Goal: Find specific page/section: Find specific page/section

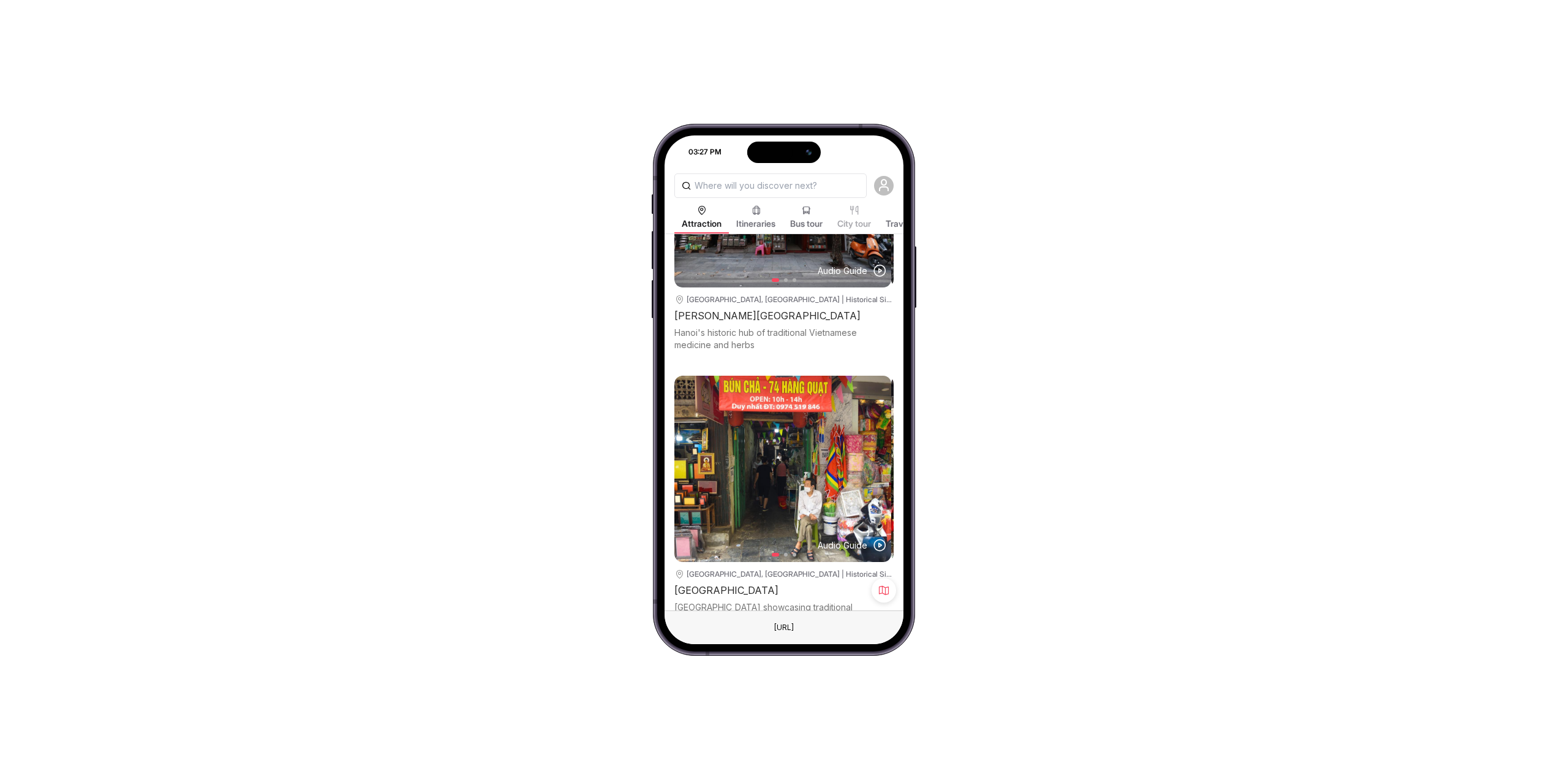
scroll to position [429, 0]
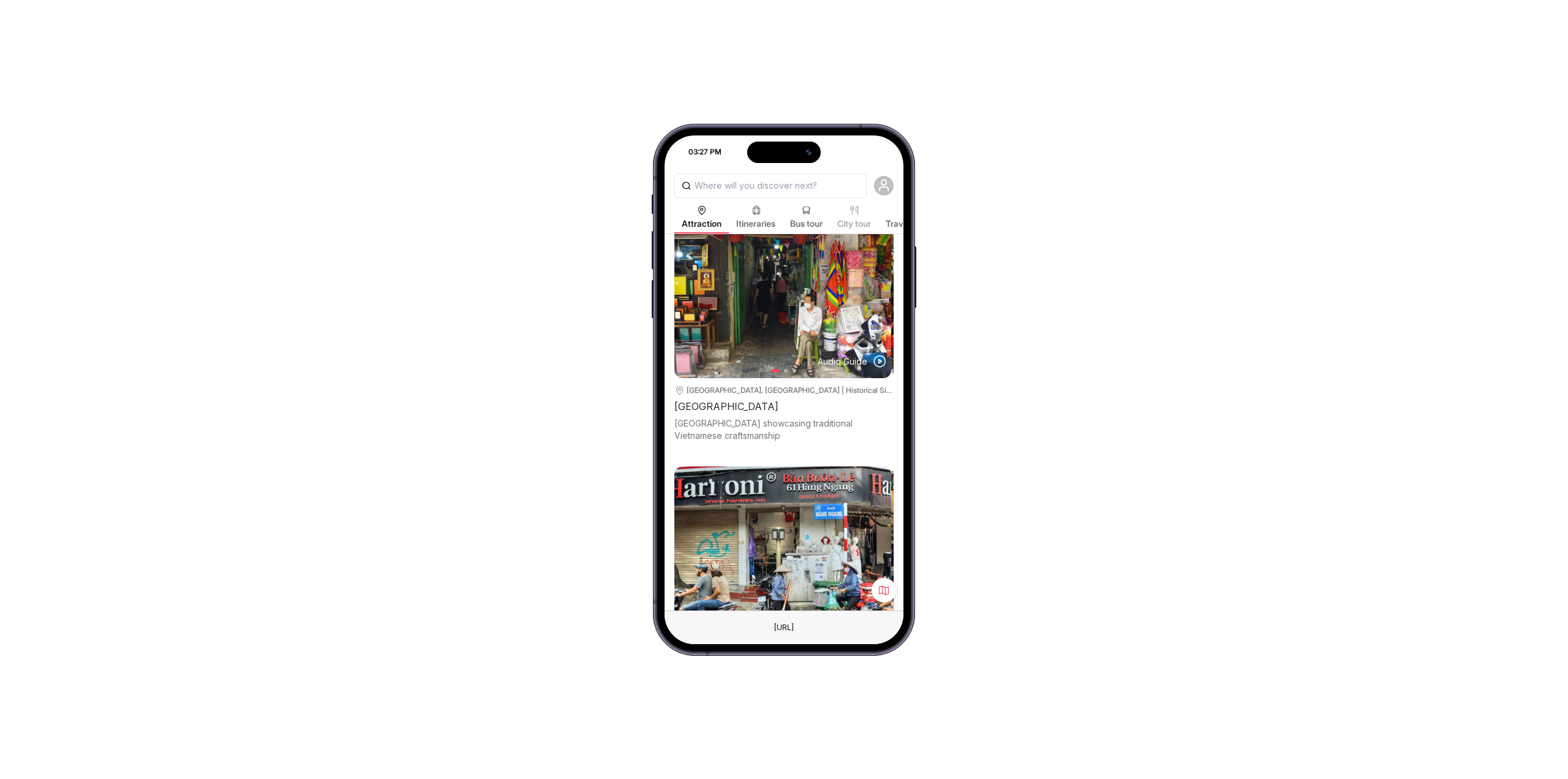
click at [879, 590] on icon at bounding box center [884, 590] width 12 height 12
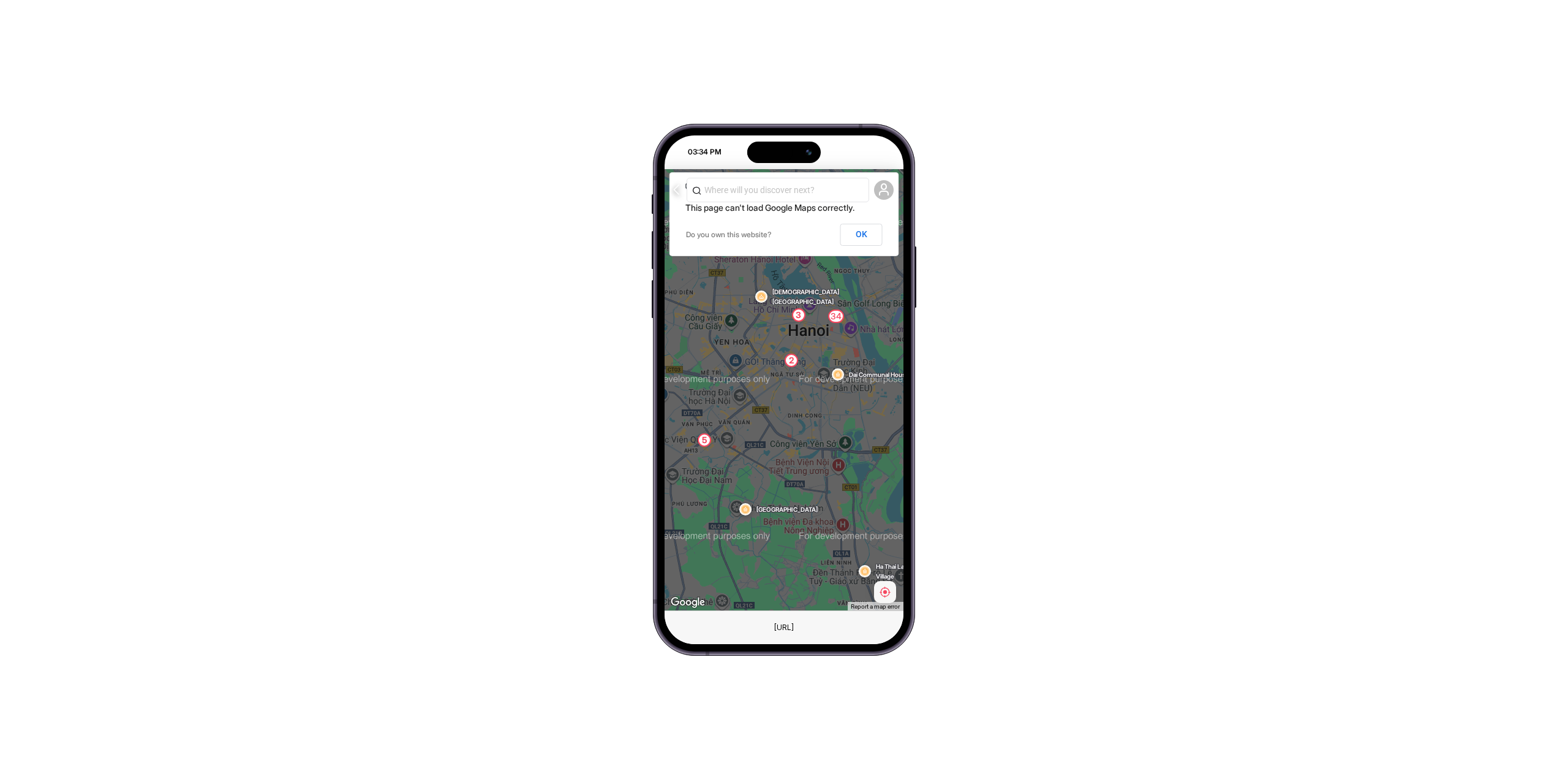
drag, startPoint x: 1135, startPoint y: 335, endPoint x: 1128, endPoint y: 338, distance: 7.6
click at [1134, 335] on div "03:34 PM Attraction Itineraries Bus tour City tour Travel Blog NEARBY ATTRACTIO…" at bounding box center [784, 389] width 1568 height 779
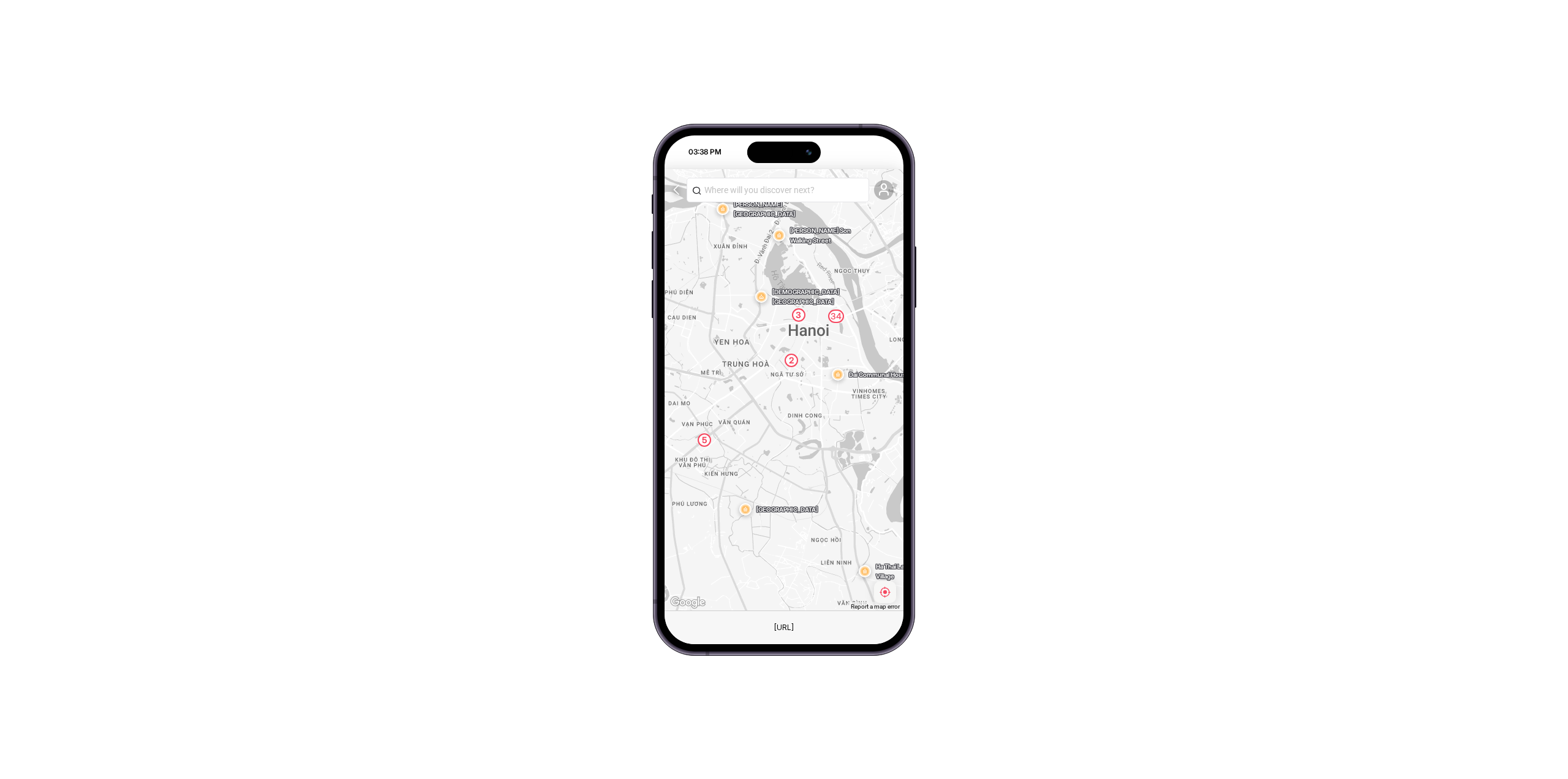
click at [1364, 293] on div "03:38 PM Attraction Itineraries Bus tour City tour Travel Blog NEARBY ATTRACTIO…" at bounding box center [784, 389] width 1568 height 779
